Goal: Information Seeking & Learning: Find specific page/section

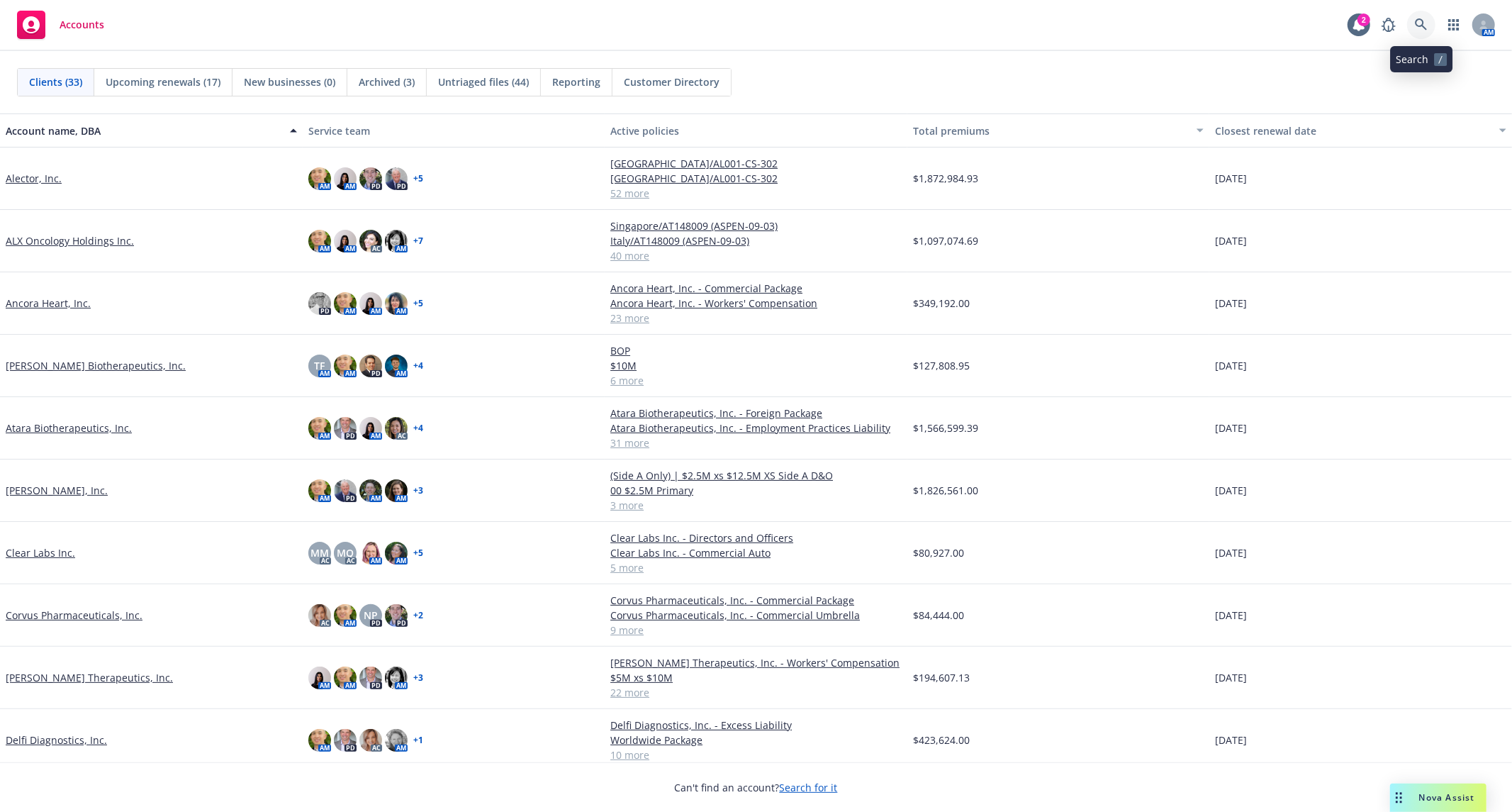
click at [1427, 27] on icon at bounding box center [1421, 25] width 13 height 13
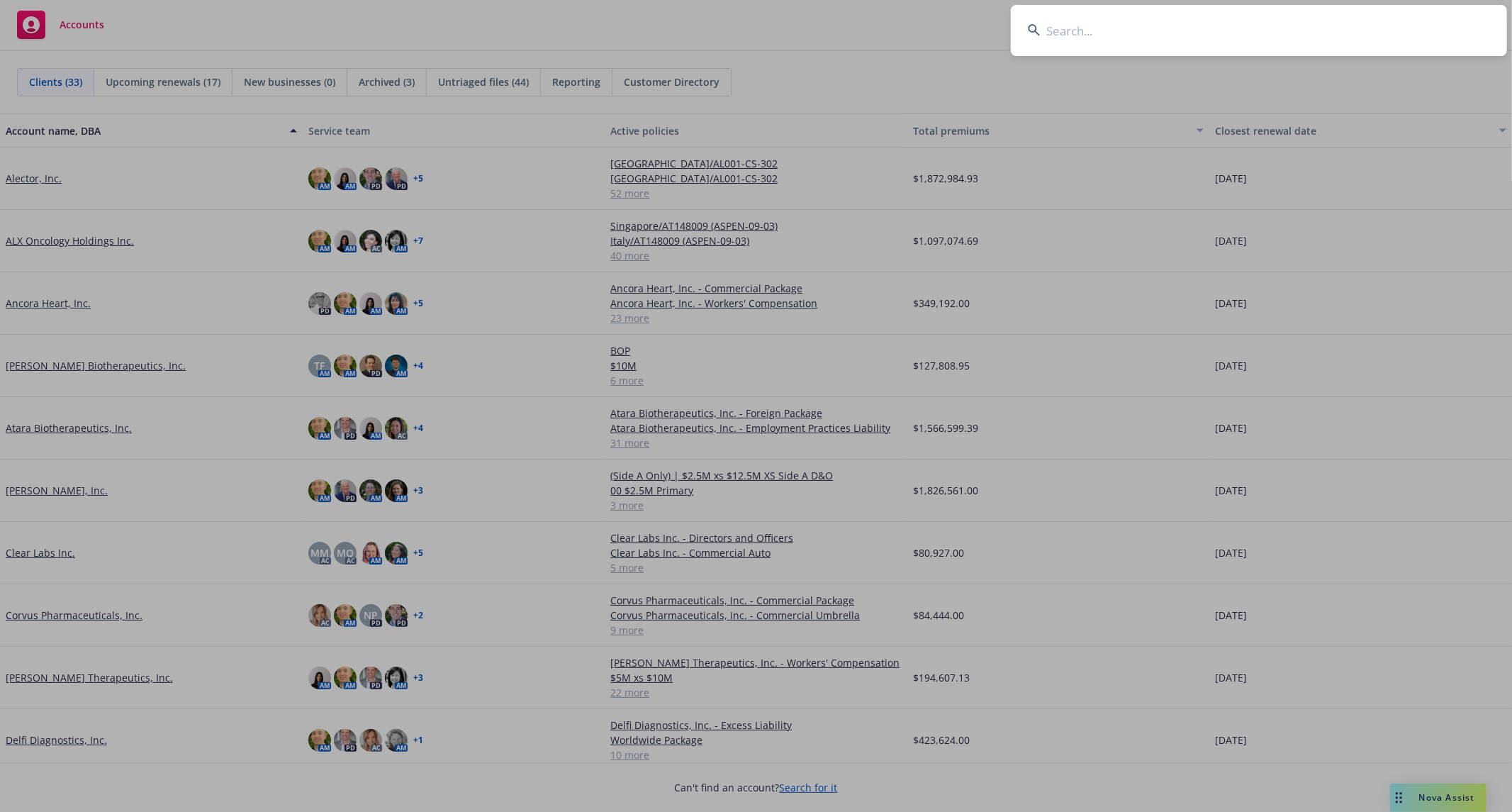
click at [1232, 43] on input at bounding box center [1258, 30] width 496 height 51
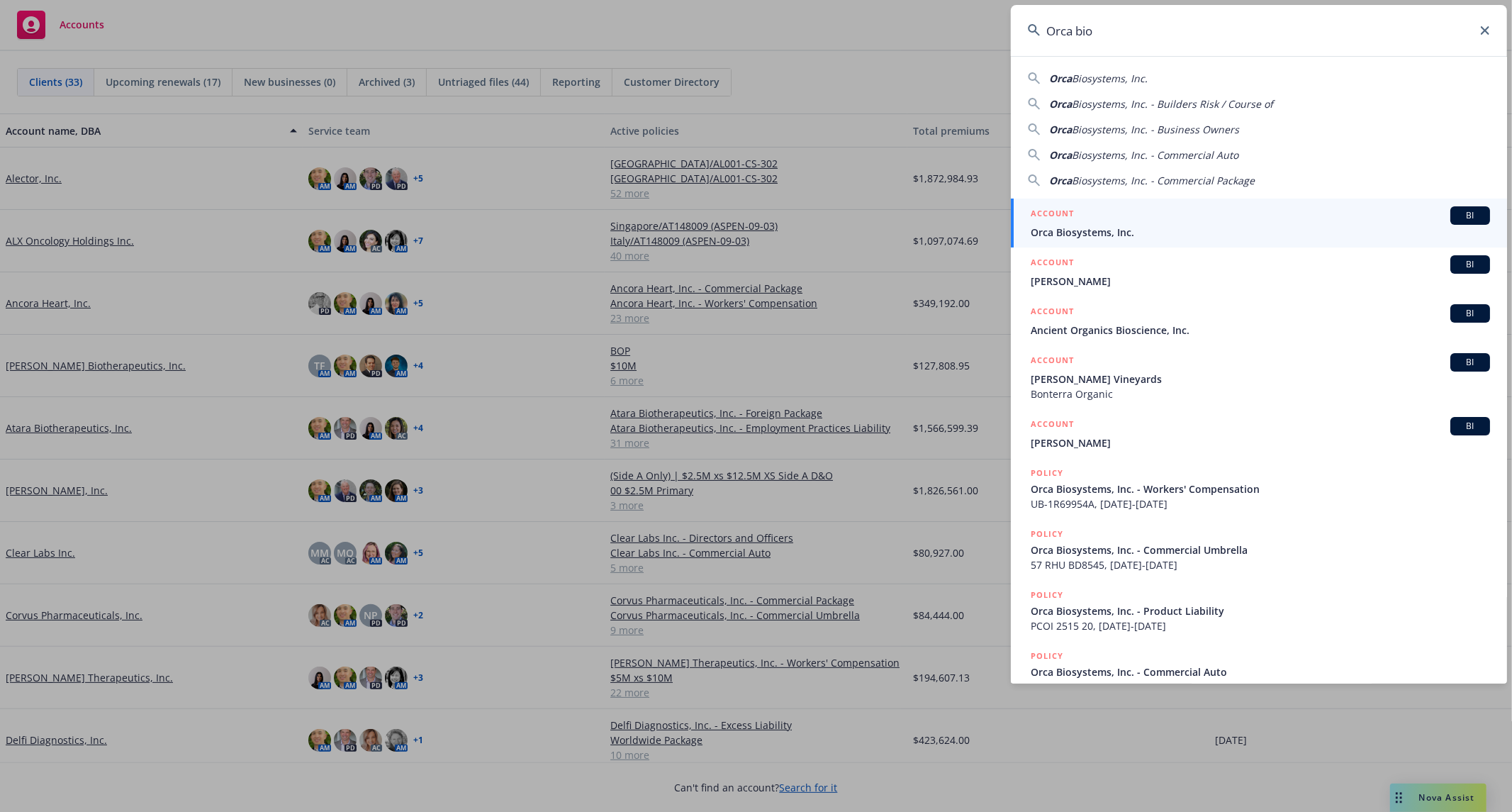
type input "Orca bio"
click at [1132, 237] on span "Orca Biosystems, Inc." at bounding box center [1260, 232] width 459 height 15
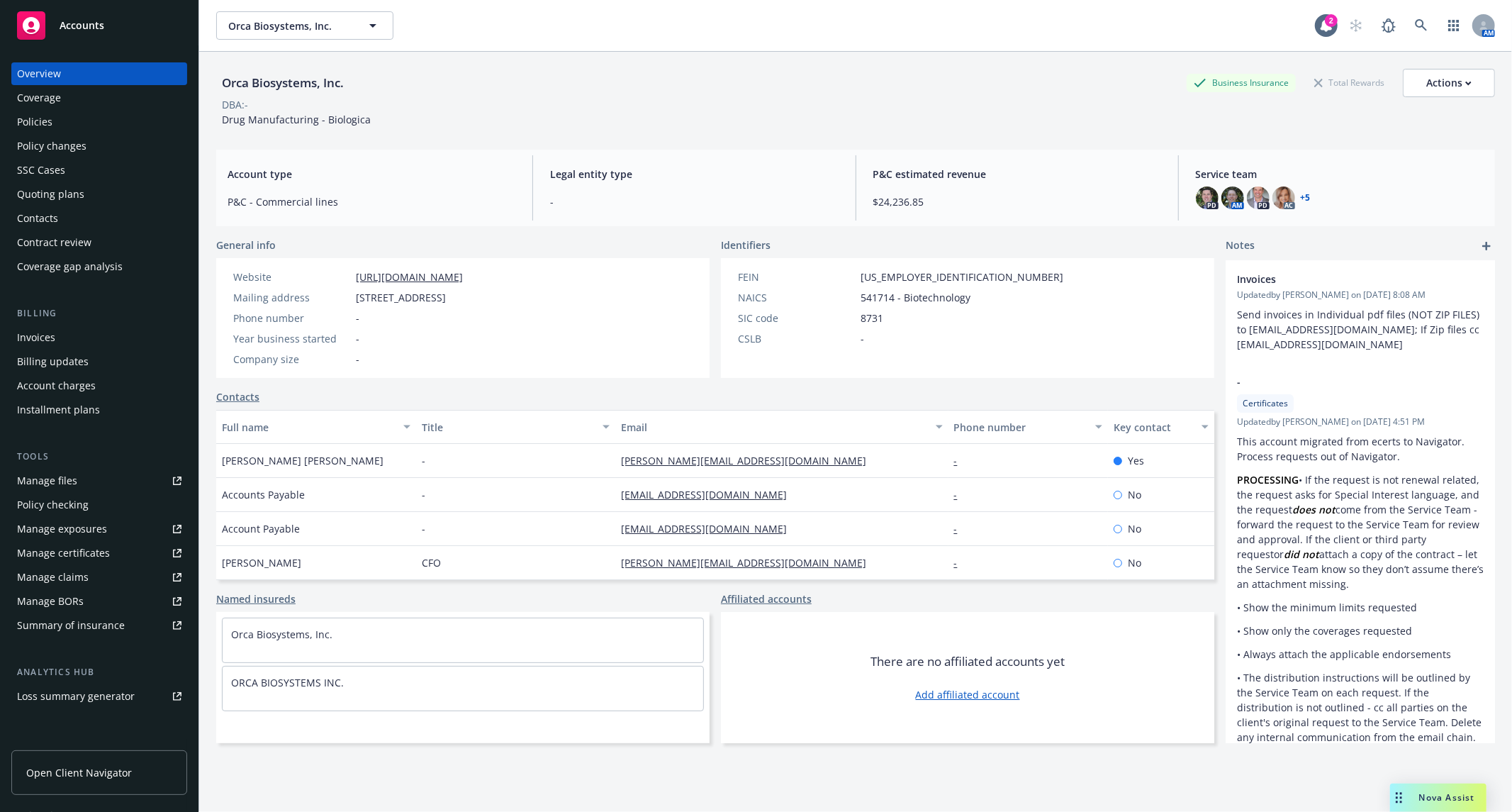
click at [90, 130] on div "Policies" at bounding box center [99, 121] width 164 height 23
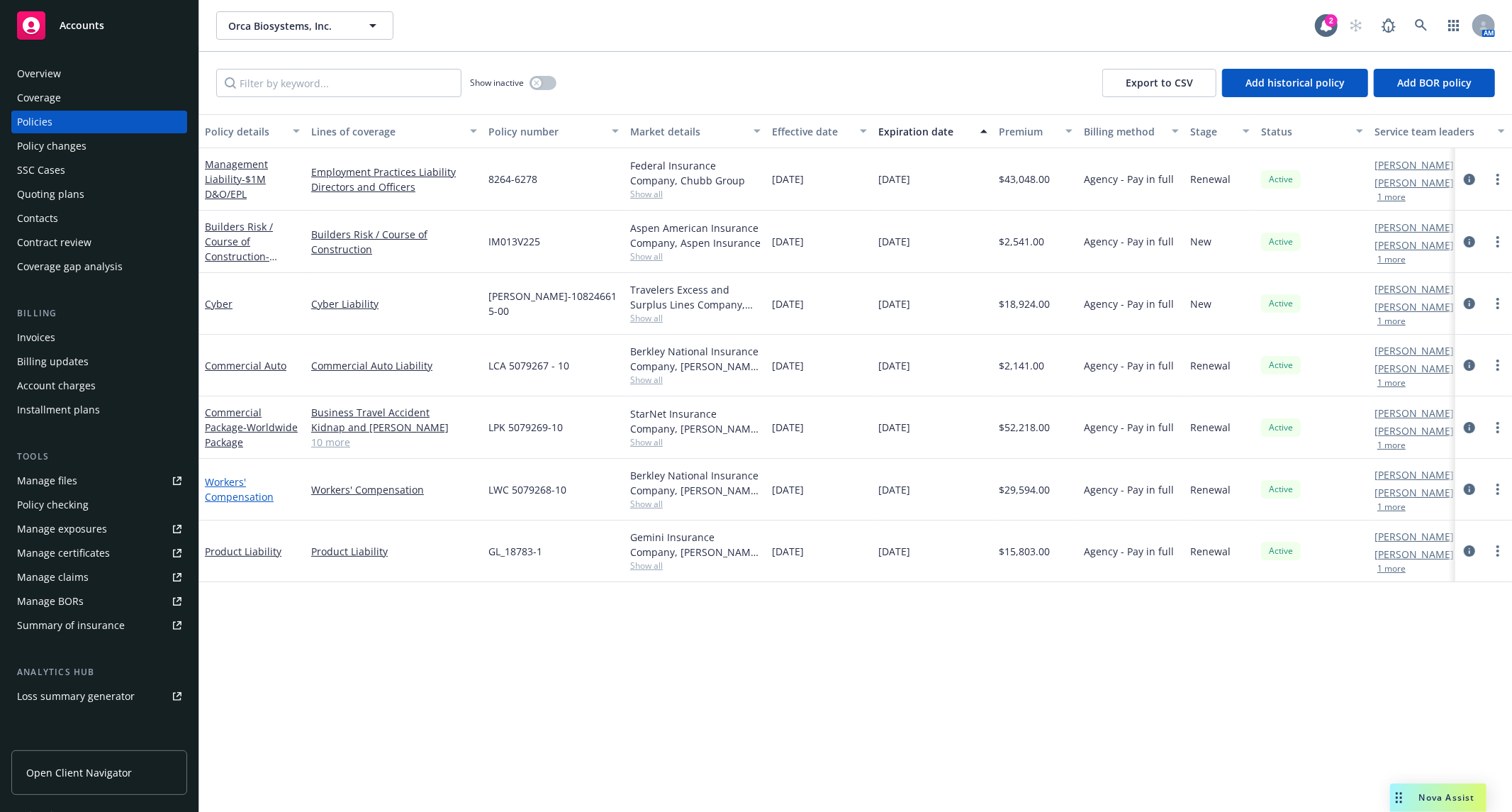
click at [254, 497] on link "Workers' Compensation" at bounding box center [239, 489] width 69 height 28
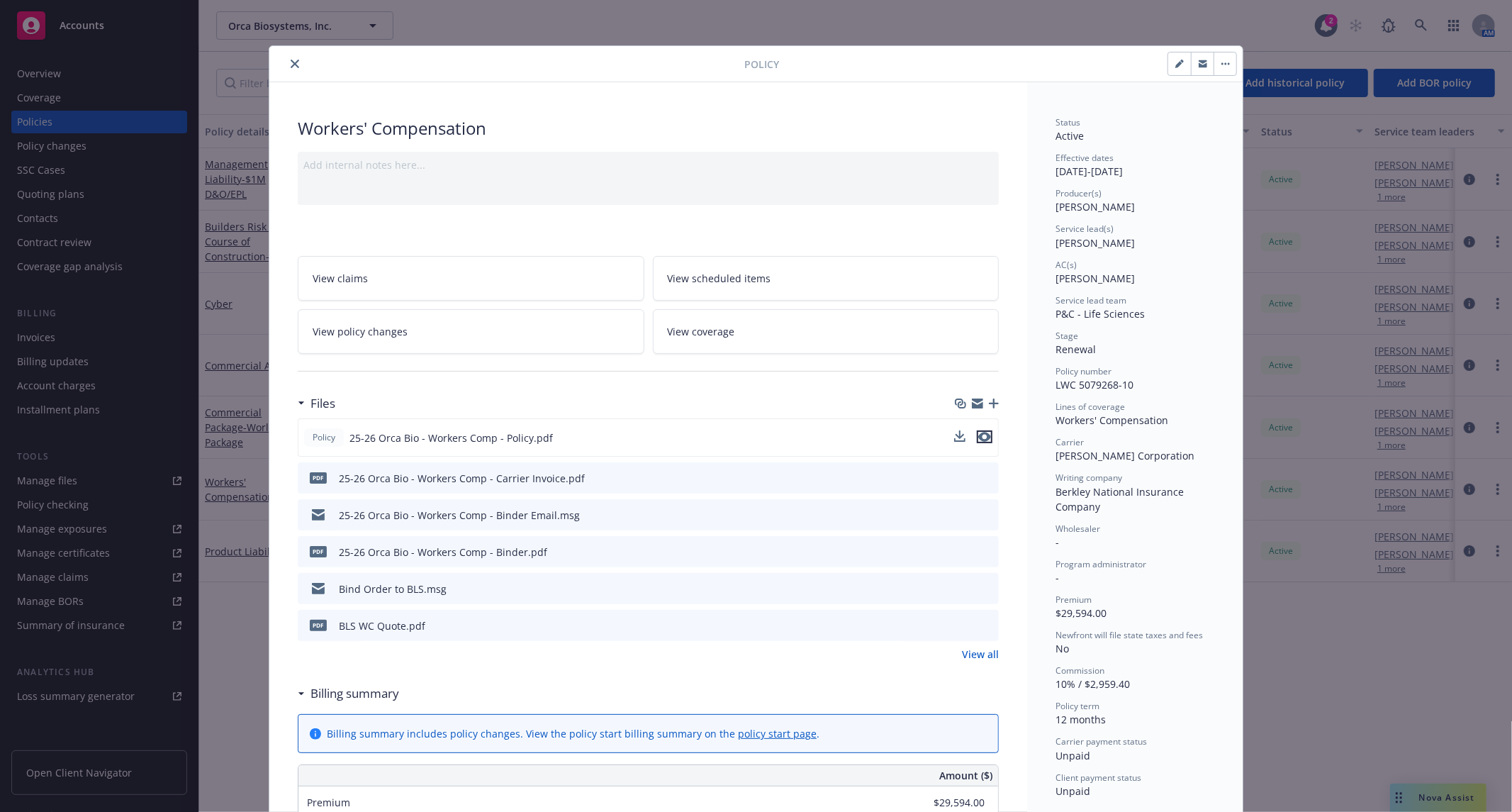
click at [983, 434] on icon "preview file" at bounding box center [985, 436] width 13 height 10
